Goal: Check status

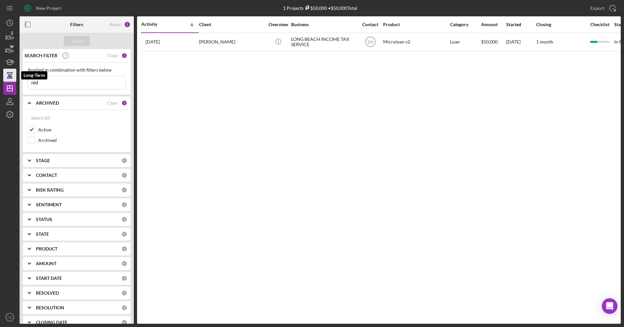
drag, startPoint x: 78, startPoint y: 83, endPoint x: 4, endPoint y: 81, distance: 74.2
click at [4, 81] on div "New Project 1 Projects $50,000 • $50,000 Total Export Icon/Export Filters Reset…" at bounding box center [312, 161] width 618 height 323
type input "[PERSON_NAME]"
click at [40, 141] on label "Archived" at bounding box center [82, 140] width 88 height 7
click at [35, 141] on input "Archived" at bounding box center [31, 140] width 7 height 7
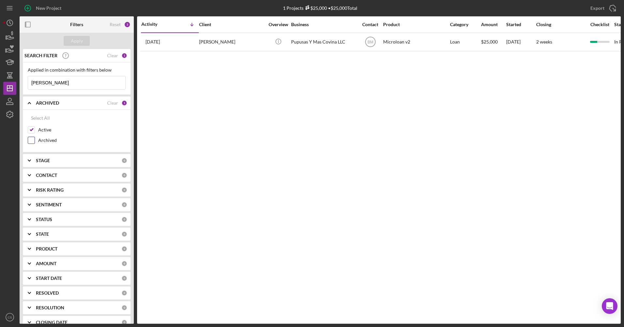
checkbox input "true"
click at [76, 44] on div "Apply" at bounding box center [77, 41] width 12 height 10
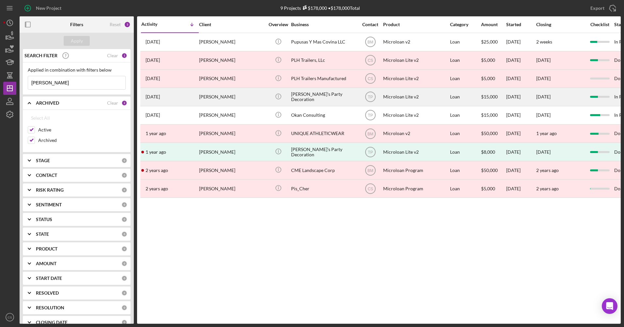
click at [207, 99] on div "[PERSON_NAME]" at bounding box center [231, 96] width 65 height 17
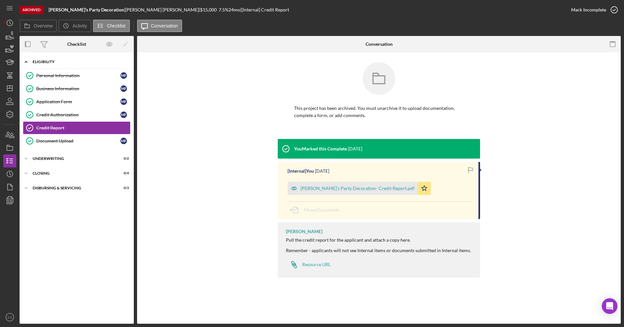
click at [62, 61] on div "Eligibility" at bounding box center [79, 62] width 93 height 4
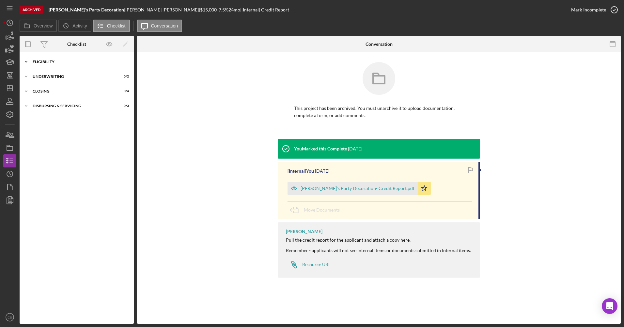
click at [73, 64] on div "Icon/Expander Eligibility 6 / 6" at bounding box center [77, 61] width 114 height 13
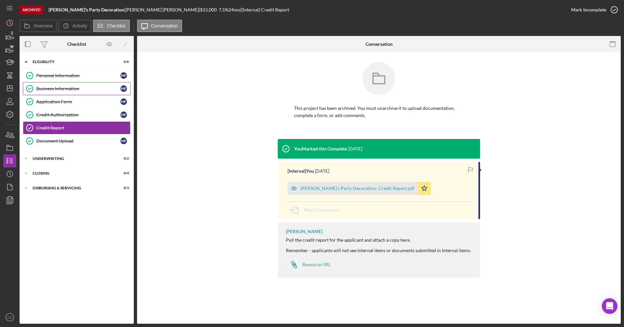
click at [76, 91] on link "Business Information Business Information M F" at bounding box center [77, 88] width 108 height 13
